Goal: Find specific page/section: Find specific page/section

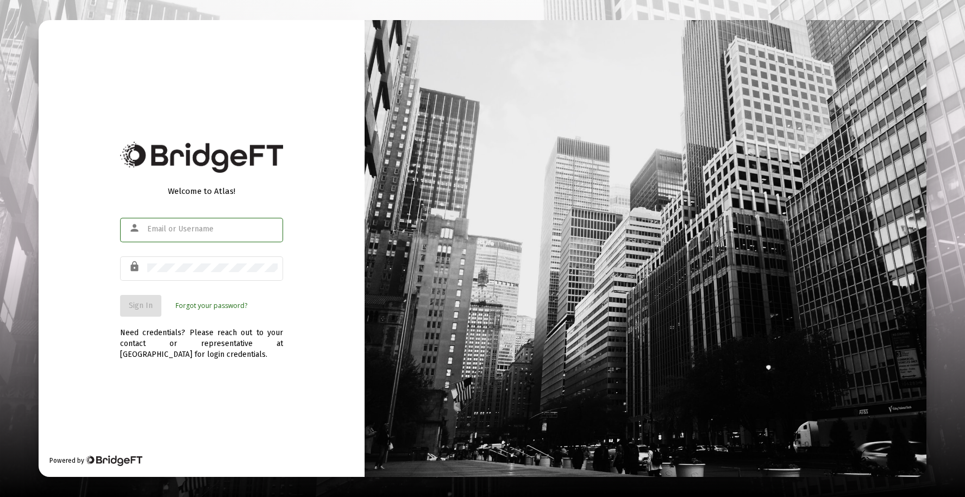
type input "[EMAIL_ADDRESS][DOMAIN_NAME]"
click at [133, 305] on span "Sign In" at bounding box center [141, 305] width 24 height 9
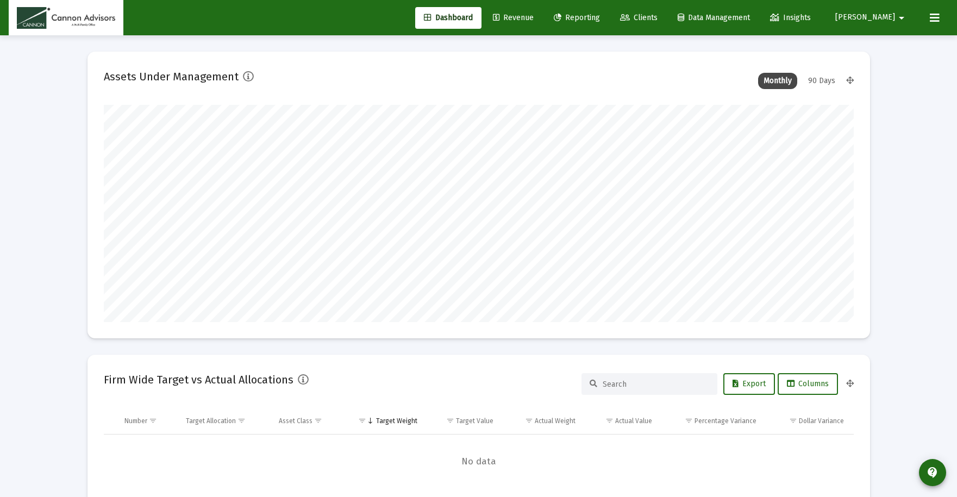
scroll to position [217, 404]
click at [658, 18] on span "Clients" at bounding box center [639, 17] width 38 height 9
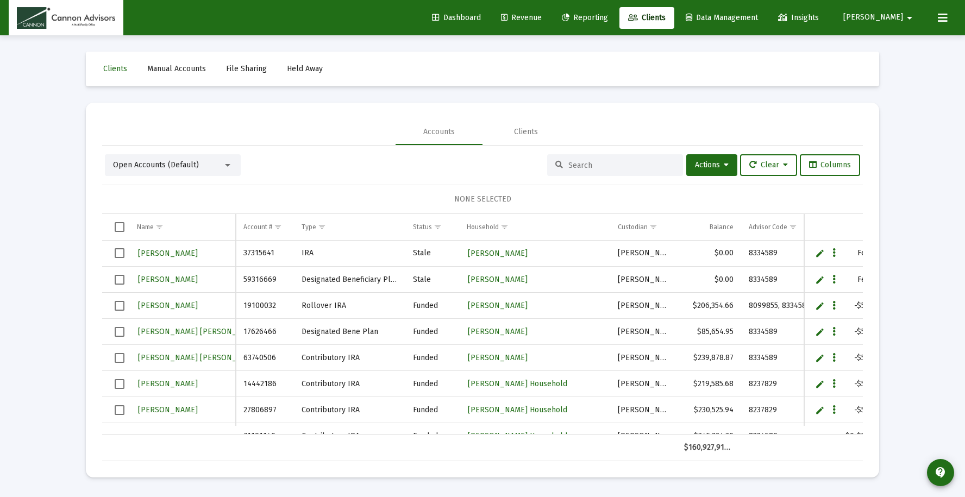
click at [590, 166] on input at bounding box center [622, 165] width 107 height 9
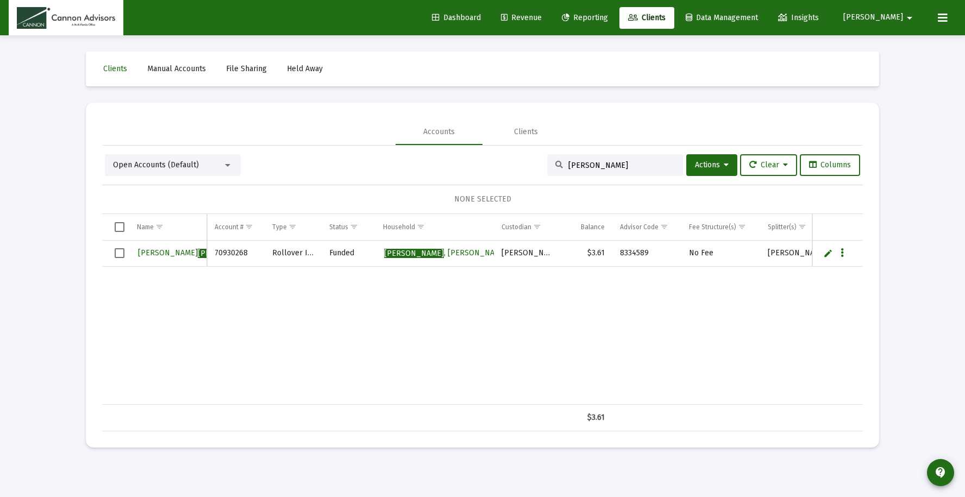
type input "[PERSON_NAME]"
click at [158, 251] on span "[PERSON_NAME]" at bounding box center [198, 252] width 120 height 9
